Goal: Transaction & Acquisition: Purchase product/service

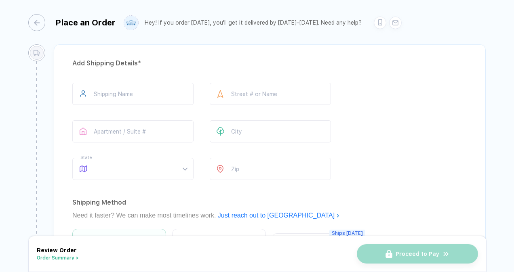
scroll to position [819, 0]
click at [151, 89] on input "text" at bounding box center [132, 95] width 121 height 22
type input "**********"
click at [251, 93] on input "text" at bounding box center [270, 95] width 121 height 22
type input "**********"
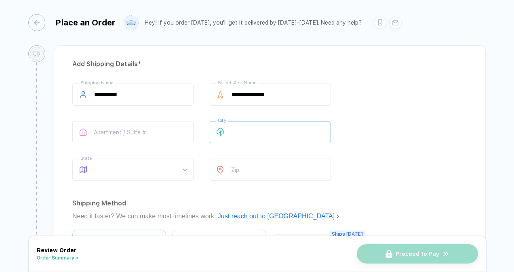
click at [256, 124] on input "text" at bounding box center [270, 132] width 121 height 22
type input "**********"
click at [365, 129] on div "**********" at bounding box center [269, 134] width 394 height 101
click at [143, 162] on span at bounding box center [140, 169] width 93 height 21
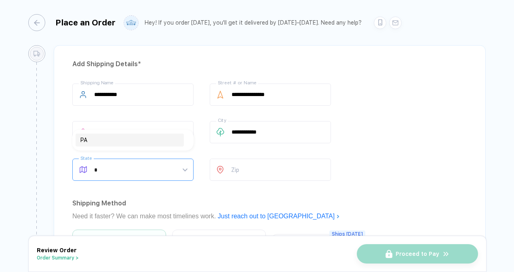
type input "**"
click at [126, 141] on div "PA" at bounding box center [129, 140] width 99 height 9
click at [223, 166] on icon at bounding box center [220, 170] width 6 height 8
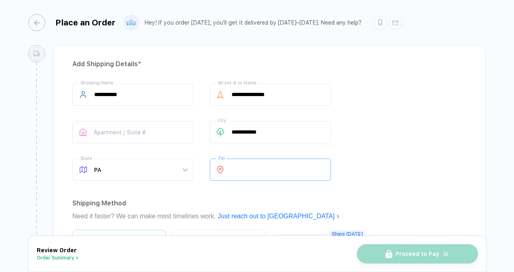
click at [253, 161] on input "number" at bounding box center [270, 170] width 121 height 22
type input "*****"
click at [398, 197] on div "Shipping Method" at bounding box center [269, 203] width 394 height 13
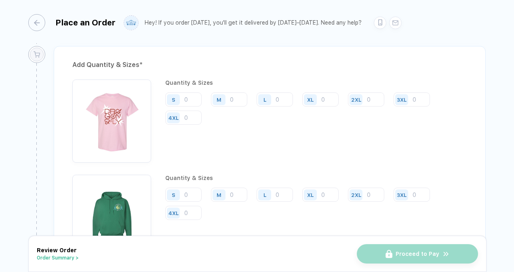
scroll to position [621, 0]
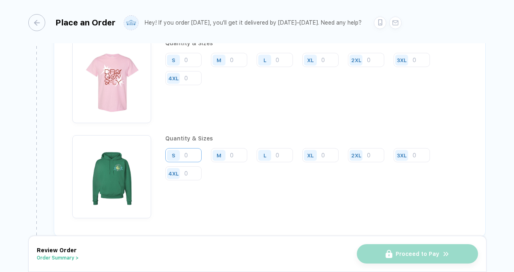
click at [196, 149] on input "number" at bounding box center [183, 155] width 36 height 14
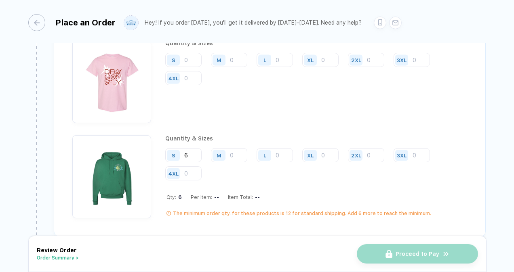
type input "6"
click at [237, 53] on input "number" at bounding box center [229, 60] width 36 height 14
click at [233, 149] on input "number" at bounding box center [229, 155] width 36 height 14
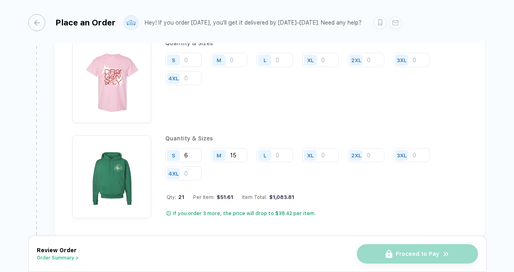
type input "15"
click at [281, 152] on input "number" at bounding box center [274, 155] width 36 height 14
type input "14"
click at [328, 149] on input "number" at bounding box center [320, 155] width 36 height 14
type input "8"
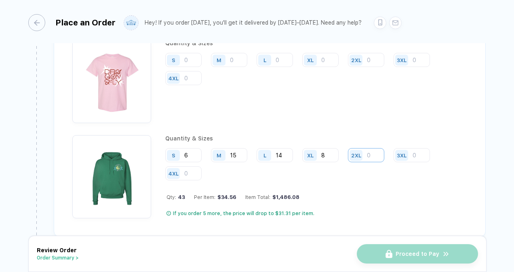
click at [371, 151] on input "number" at bounding box center [366, 155] width 36 height 14
type input "3"
click at [419, 151] on input "number" at bounding box center [411, 155] width 36 height 14
type input "1"
click at [462, 156] on div "S 6 M 15 L 14 XL 8 2XL 3 3XL 1 4XL" at bounding box center [316, 164] width 302 height 33
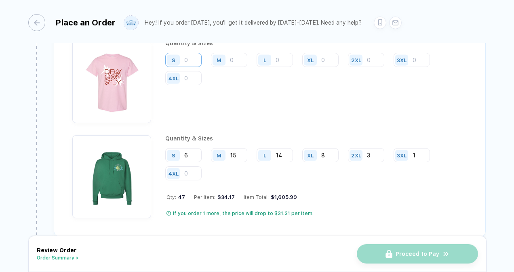
click at [193, 57] on input "number" at bounding box center [183, 60] width 36 height 14
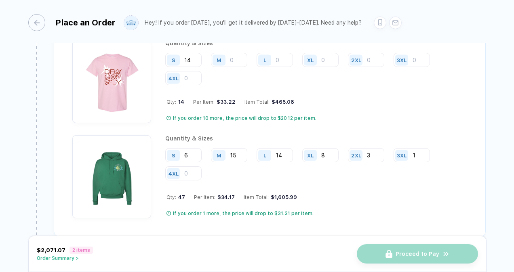
type input "14"
click at [237, 56] on input "number" at bounding box center [229, 60] width 36 height 14
type input "14"
click at [283, 58] on input "number" at bounding box center [274, 60] width 36 height 14
type input "16"
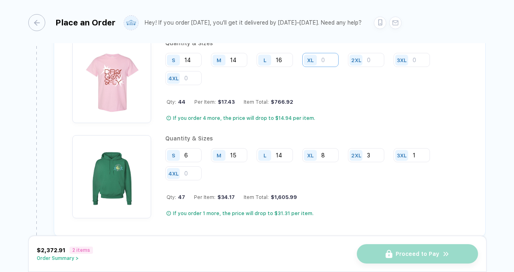
click at [325, 53] on input "number" at bounding box center [320, 60] width 36 height 14
type input "4"
click at [364, 57] on div "2XL" at bounding box center [357, 60] width 19 height 14
click at [374, 56] on input "number" at bounding box center [366, 60] width 36 height 14
type input "2"
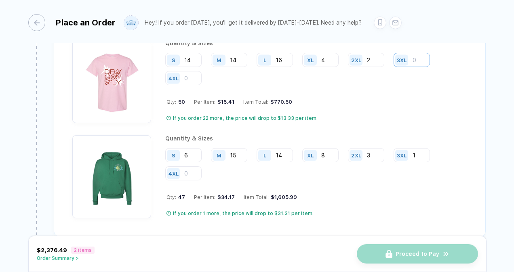
click at [418, 55] on input "number" at bounding box center [411, 60] width 36 height 14
type input "1"
click at [495, 185] on div "**********" at bounding box center [257, 136] width 514 height 273
click at [482, 182] on div "Add Quantity & Sizes * Quantity & Sizes S 14 M 14 L 16 XL 4 2XL 2 3XL 1 4XL Qty…" at bounding box center [270, 121] width 432 height 231
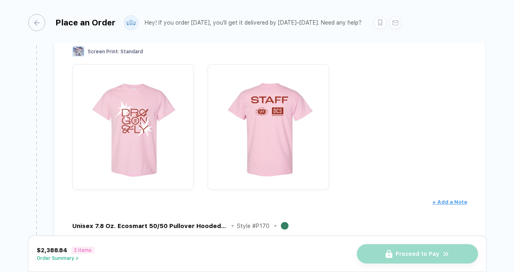
scroll to position [0, 0]
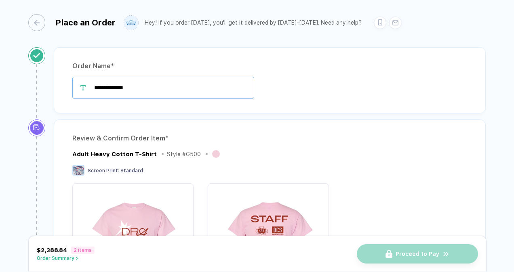
click at [136, 88] on input "**********" at bounding box center [163, 88] width 182 height 22
click at [187, 85] on input "**********" at bounding box center [163, 88] width 182 height 22
type input "*"
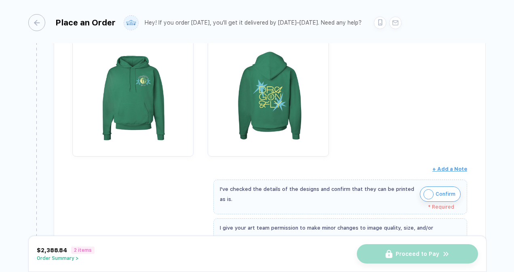
scroll to position [394, 0]
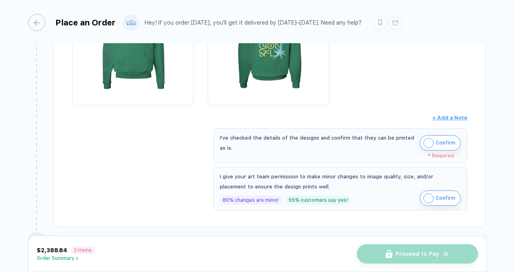
type input "*********"
click at [426, 138] on img "button" at bounding box center [428, 143] width 10 height 10
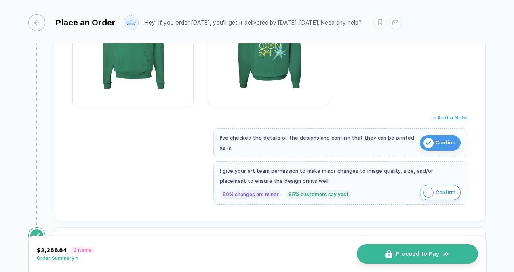
click at [428, 185] on button "Confirm" at bounding box center [439, 192] width 41 height 15
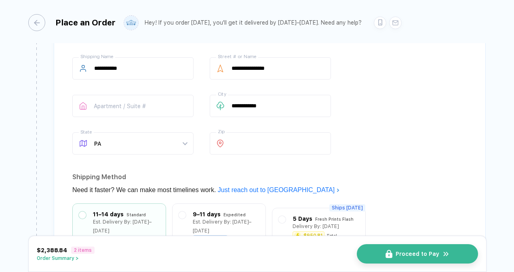
scroll to position [841, 0]
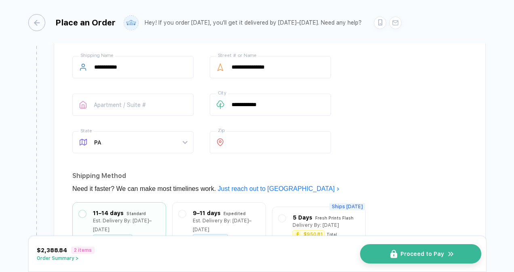
click at [405, 247] on button "Proceed to Pay" at bounding box center [420, 253] width 121 height 19
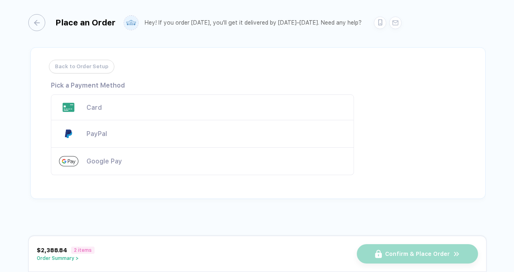
click at [123, 98] on div "Card" at bounding box center [202, 107] width 303 height 26
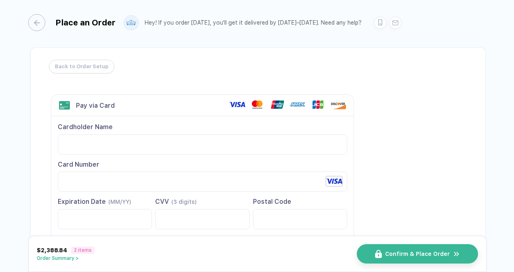
click at [218, 197] on div "CVV (3 digits)" at bounding box center [202, 201] width 94 height 9
click at [61, 258] on button "Order Summary >" at bounding box center [66, 259] width 58 height 6
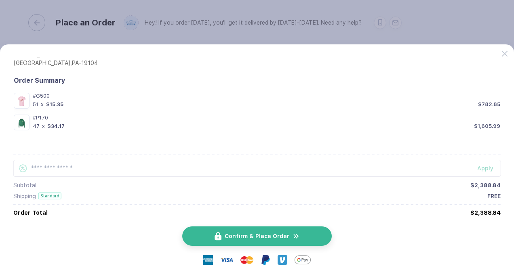
scroll to position [54, 0]
click at [275, 237] on span "Confirm & Place Order" at bounding box center [261, 236] width 65 height 6
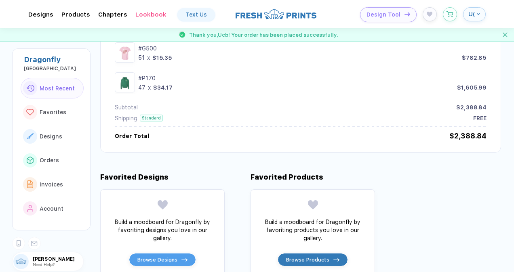
scroll to position [484, 0]
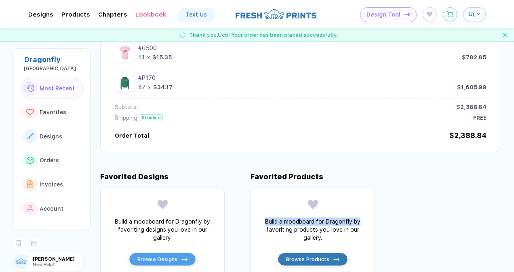
drag, startPoint x: 398, startPoint y: 163, endPoint x: 394, endPoint y: 285, distance: 122.0
click at [394, 272] on html "**********" at bounding box center [257, 136] width 514 height 272
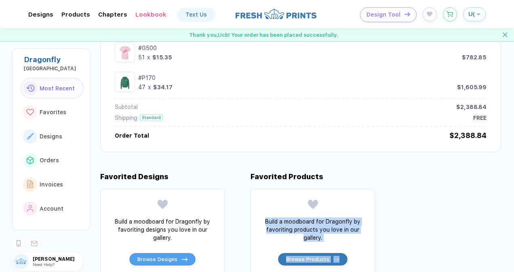
drag, startPoint x: 394, startPoint y: 285, endPoint x: 426, endPoint y: 170, distance: 118.8
click at [426, 170] on div "Favorited Designs Build a moodboard for Dragonfly by favoriting designs you lov…" at bounding box center [306, 215] width 413 height 127
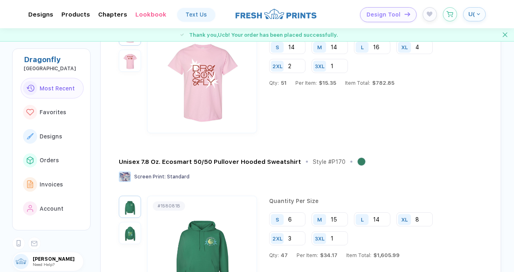
scroll to position [0, 0]
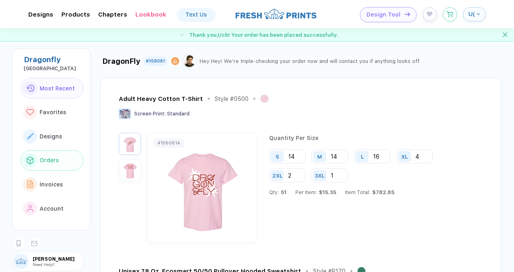
click at [42, 166] on button "Orders" at bounding box center [52, 160] width 63 height 21
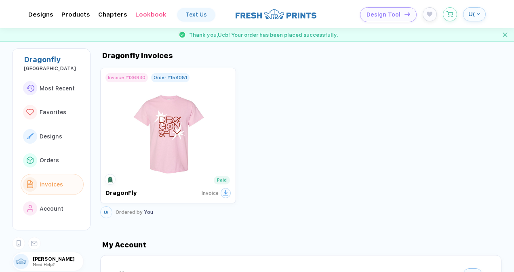
scroll to position [1103, 0]
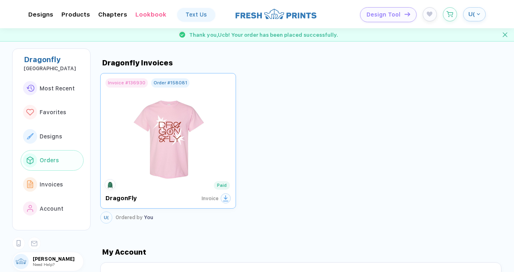
click at [185, 149] on img at bounding box center [168, 135] width 91 height 95
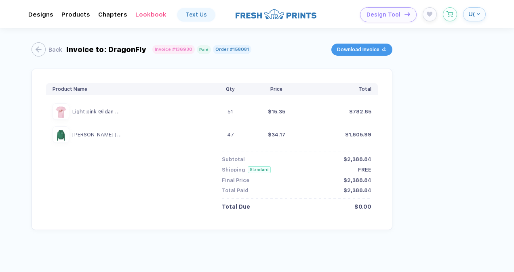
click at [370, 48] on span "Download Invoice" at bounding box center [358, 50] width 42 height 6
